Goal: Task Accomplishment & Management: Use online tool/utility

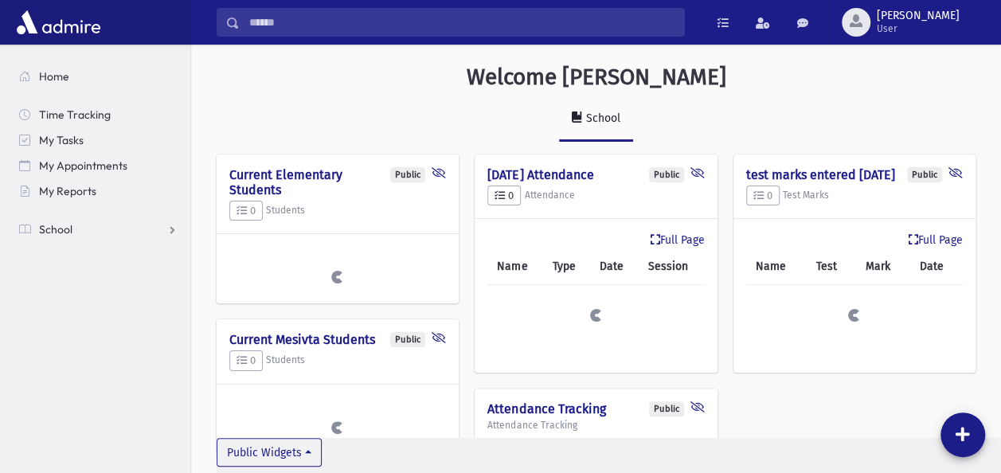
scroll to position [760, 809]
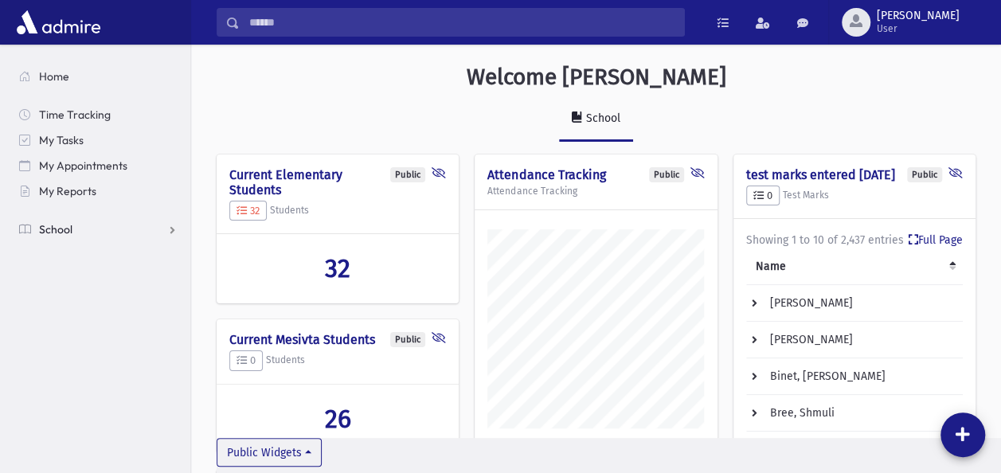
click at [104, 231] on link "School" at bounding box center [98, 229] width 184 height 25
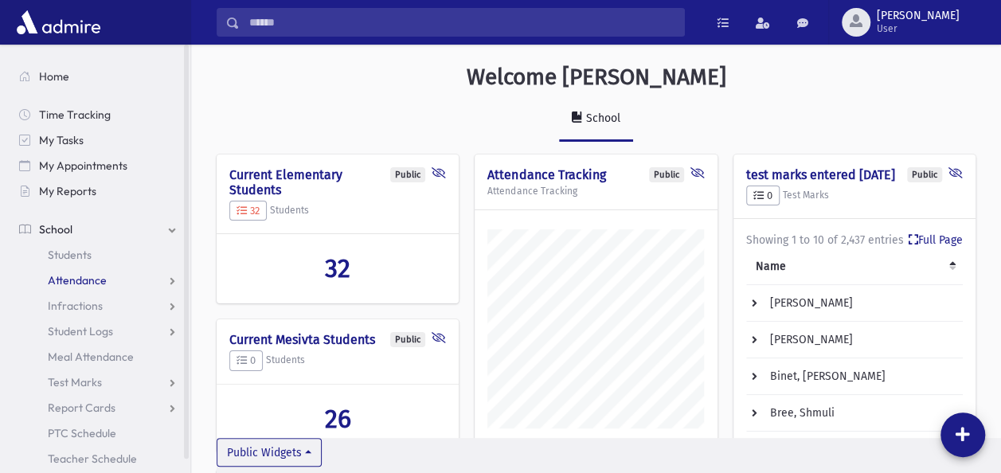
click at [92, 280] on span "Attendance" at bounding box center [77, 280] width 59 height 14
click at [70, 303] on span "Entry" at bounding box center [74, 306] width 27 height 14
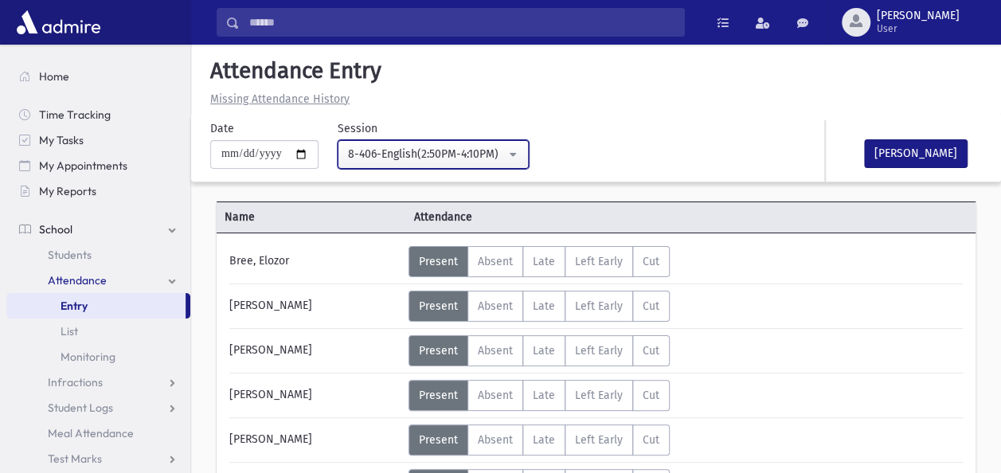
click at [521, 151] on button "8-406-English(2:50PM-4:10PM)" at bounding box center [433, 154] width 191 height 29
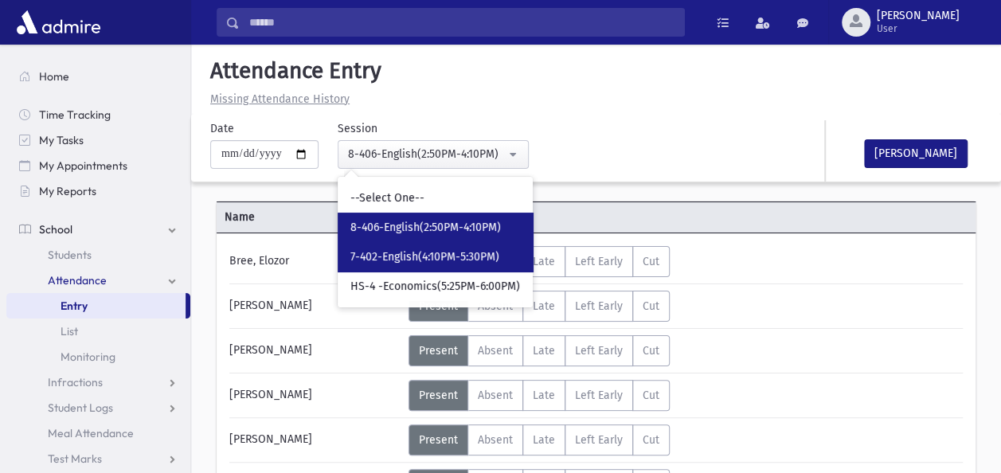
click at [384, 245] on link "7-402-English(4:10PM-5:30PM)" at bounding box center [435, 256] width 195 height 29
select select "****"
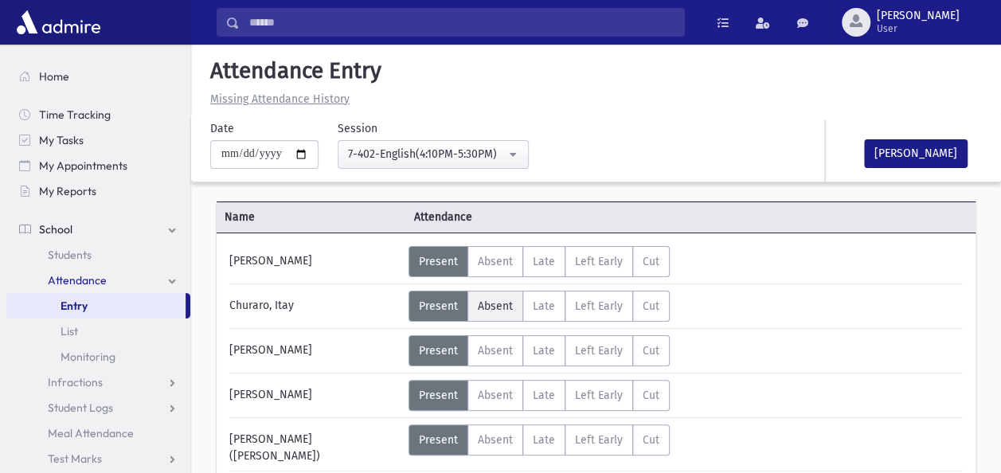
click at [501, 300] on span "Absent" at bounding box center [495, 307] width 35 height 14
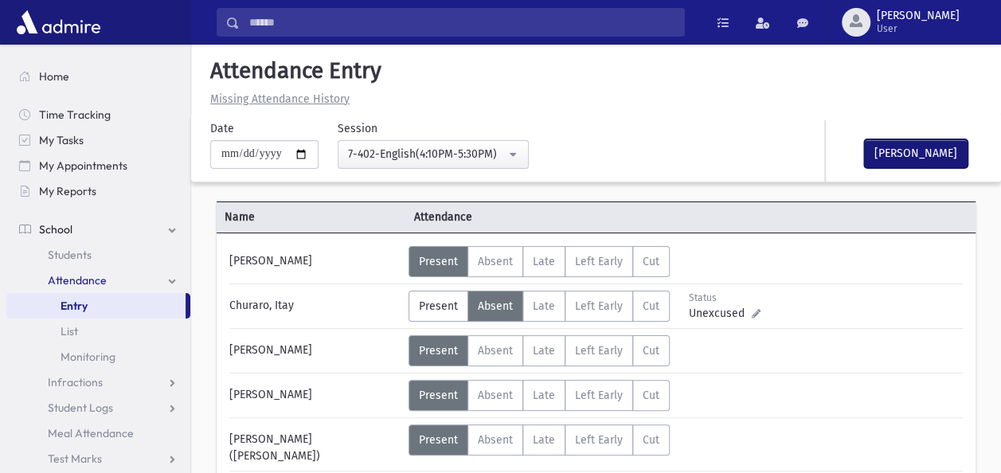
click at [911, 156] on button "Mark Done" at bounding box center [916, 153] width 104 height 29
